Goal: Task Accomplishment & Management: Use online tool/utility

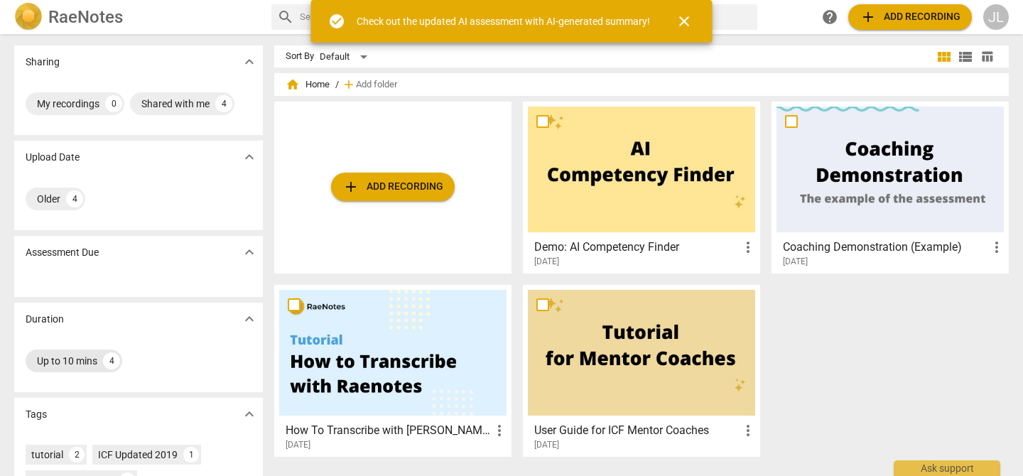
click at [101, 362] on div "Up to 10 mins 4" at bounding box center [74, 361] width 97 height 23
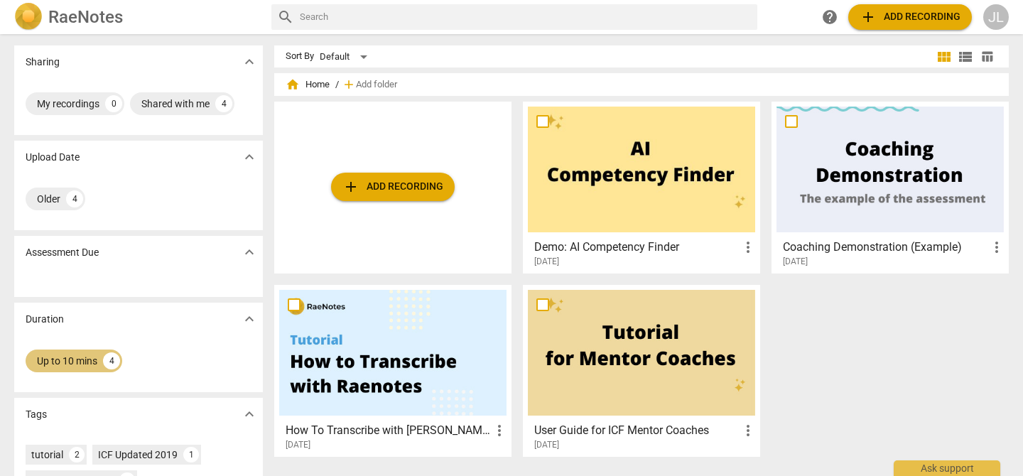
click at [103, 362] on div "4" at bounding box center [111, 360] width 17 height 17
click at [392, 345] on div at bounding box center [392, 353] width 227 height 126
click at [394, 191] on span "add Add recording" at bounding box center [393, 186] width 101 height 17
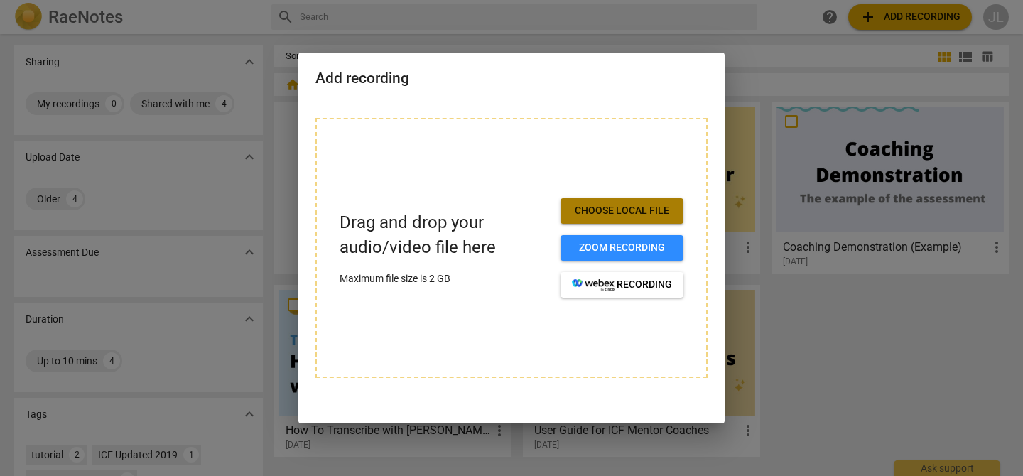
click at [620, 215] on span "Choose local file" at bounding box center [622, 211] width 100 height 14
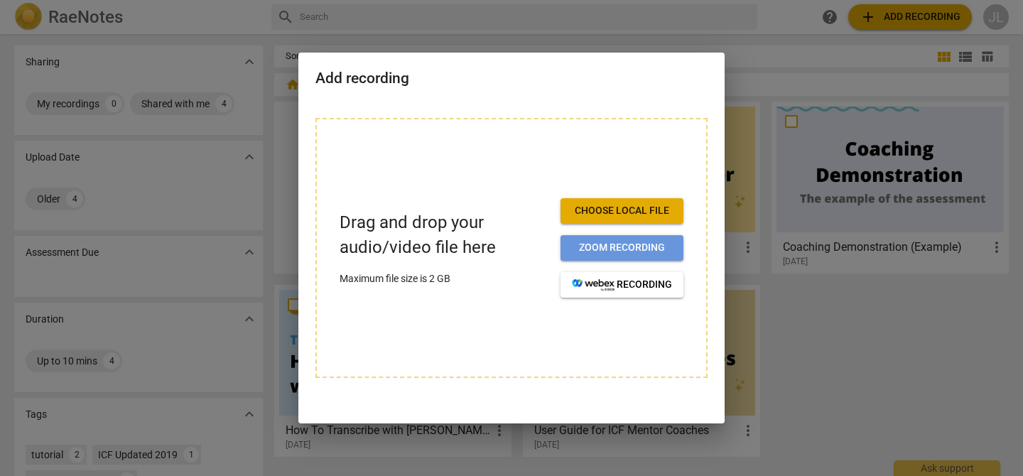
click at [620, 252] on span "Zoom recording" at bounding box center [622, 248] width 100 height 14
